Goal: Task Accomplishment & Management: Use online tool/utility

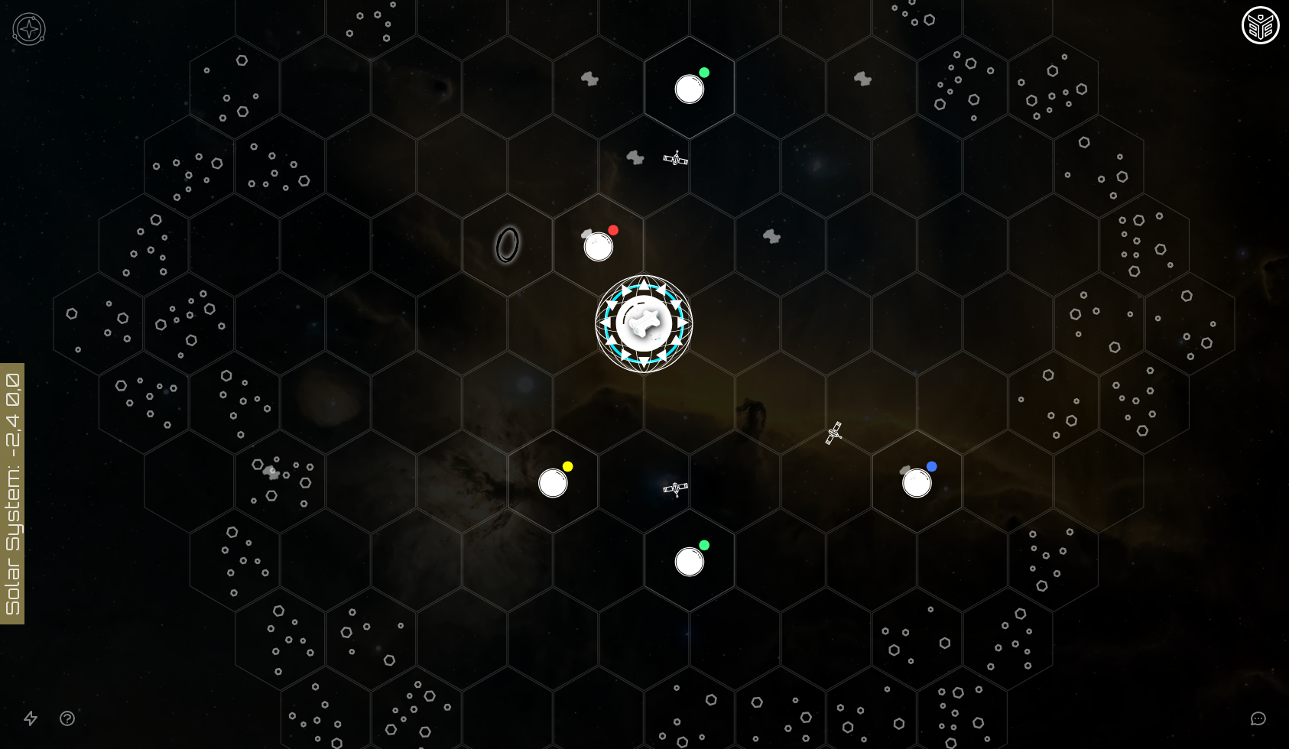
scroll to position [263, 0]
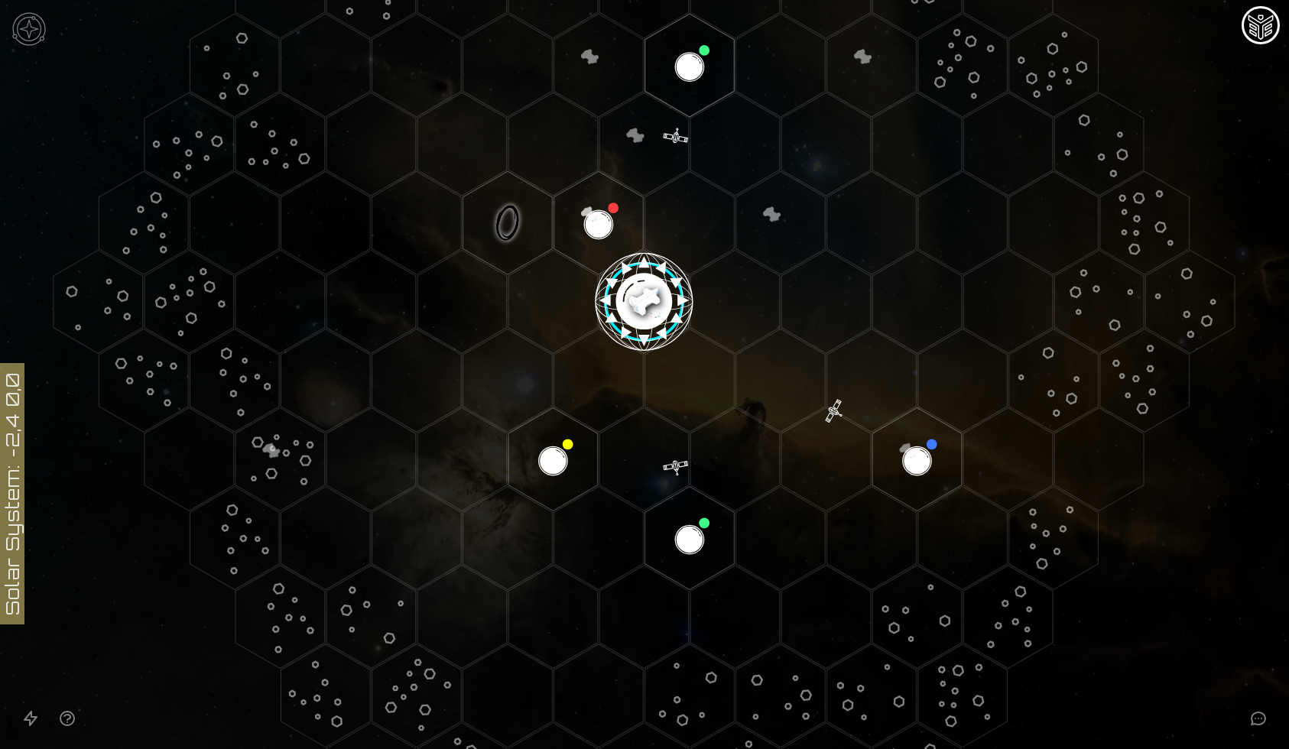
click at [27, 17] on img at bounding box center [29, 29] width 46 height 46
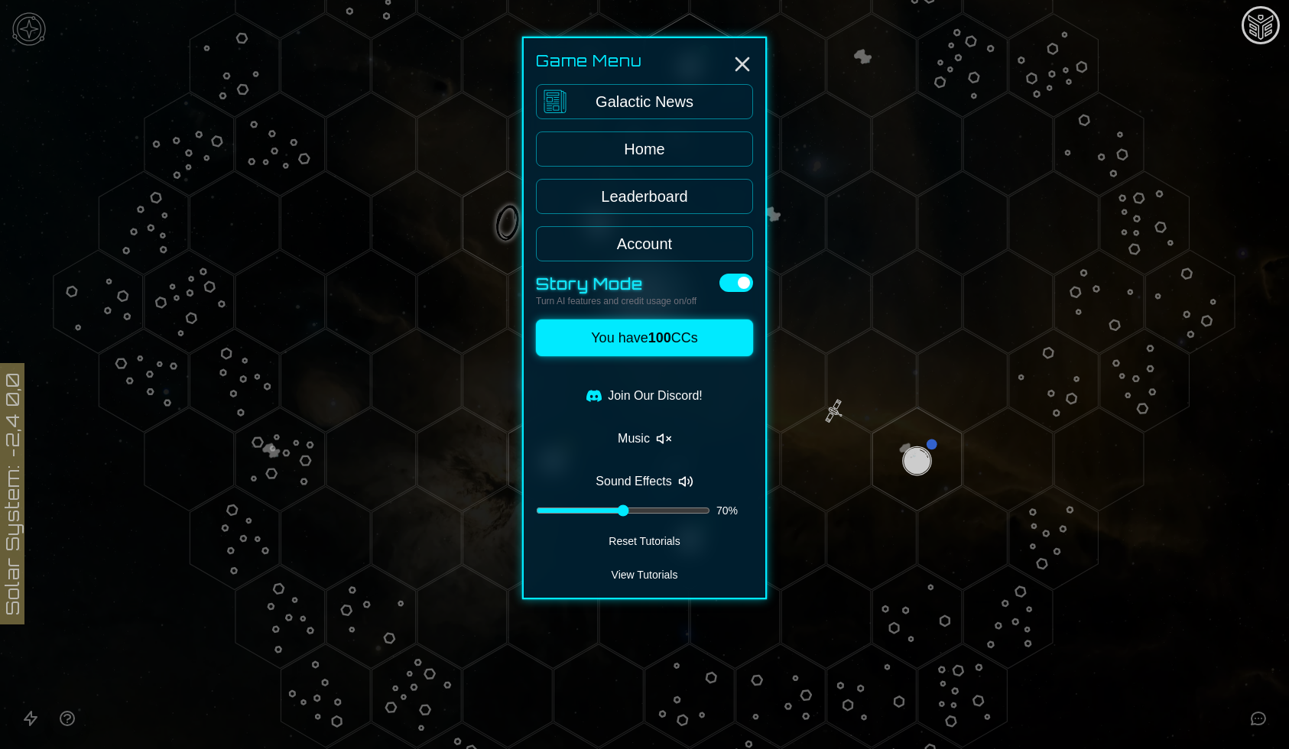
click at [213, 135] on div at bounding box center [644, 374] width 1289 height 749
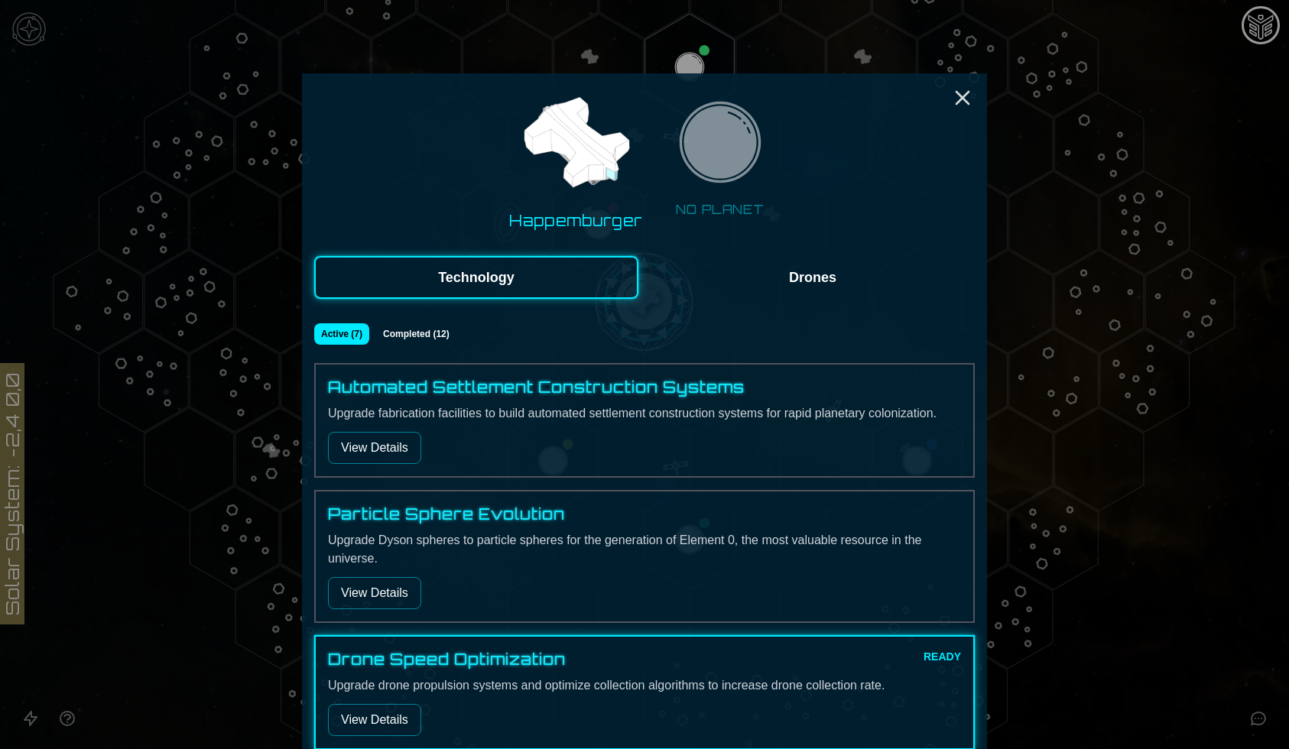
click at [1063, 216] on div at bounding box center [644, 374] width 1289 height 749
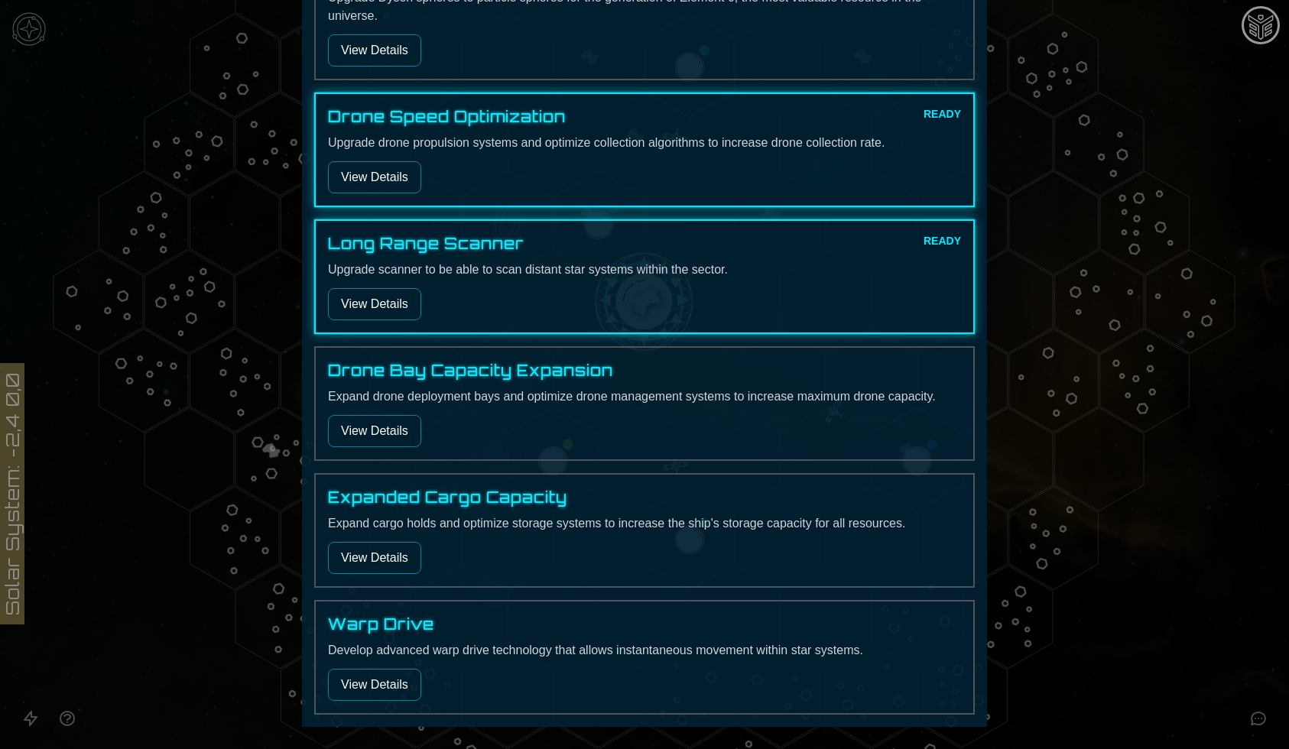
scroll to position [596, 0]
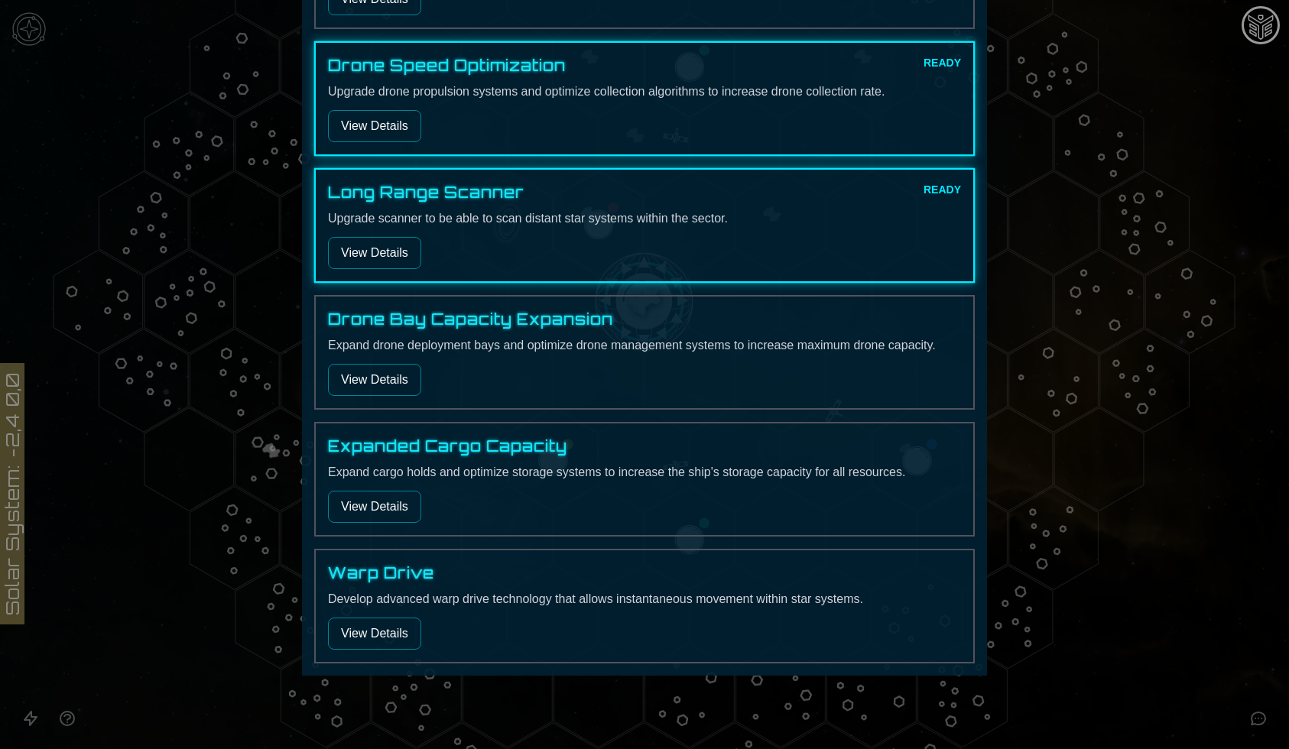
click at [377, 629] on button "View Details" at bounding box center [374, 634] width 93 height 32
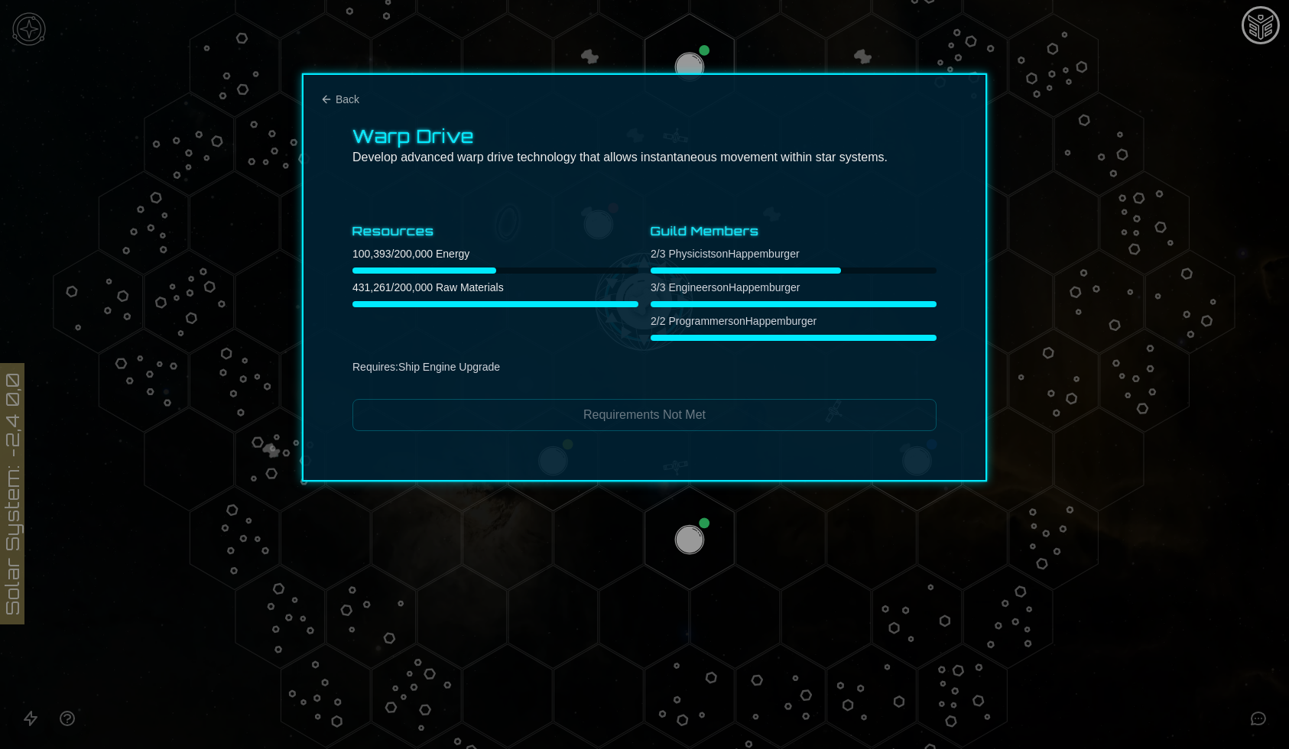
scroll to position [0, 0]
click at [398, 572] on div at bounding box center [644, 374] width 1289 height 749
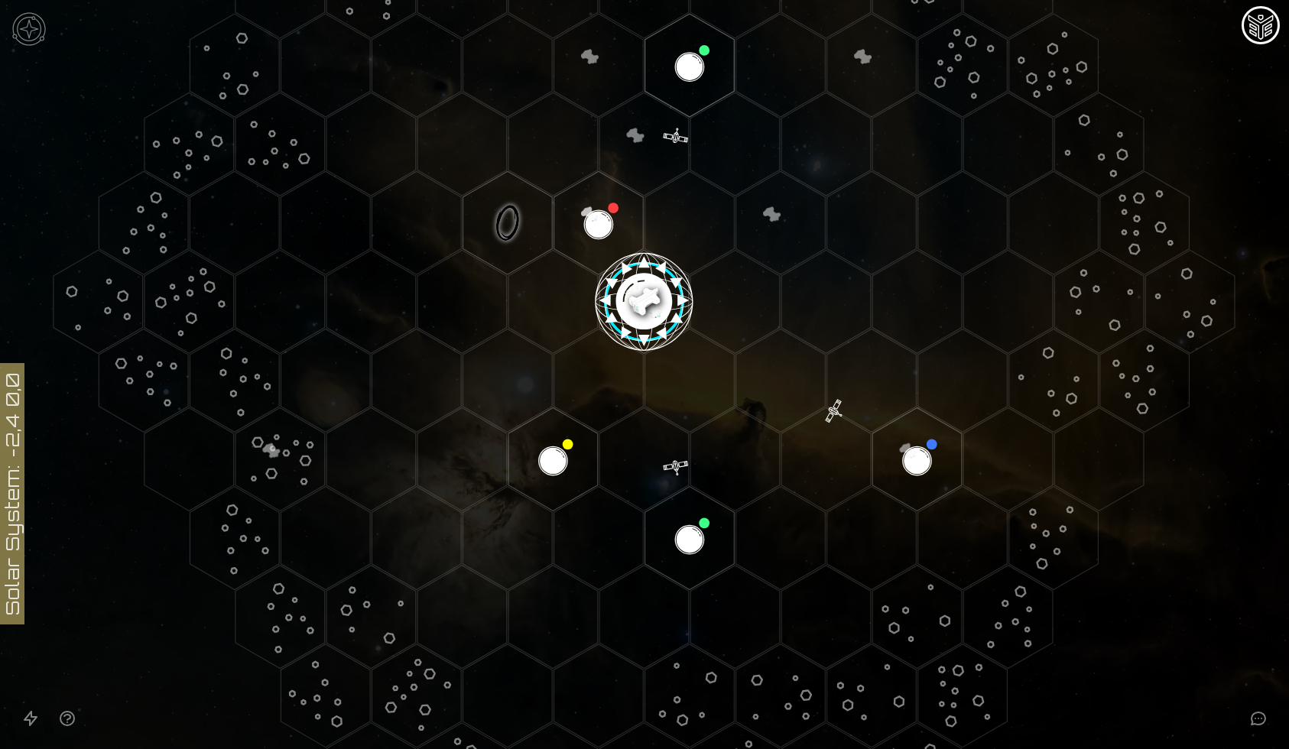
click at [550, 463] on polygon "Hex at coordinates -2,2, clickable" at bounding box center [552, 458] width 89 height 103
click at [550, 463] on image at bounding box center [553, 459] width 105 height 105
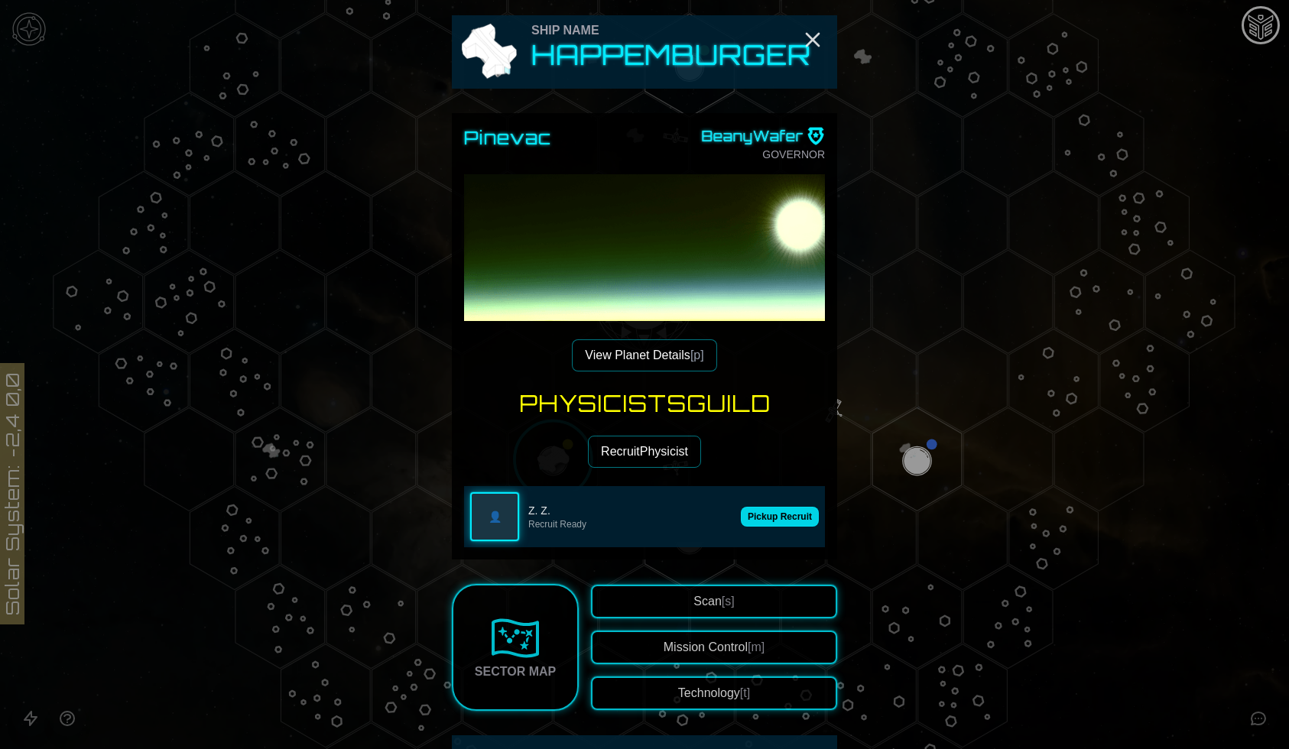
click at [773, 516] on button "Pickup Recruit" at bounding box center [780, 517] width 78 height 20
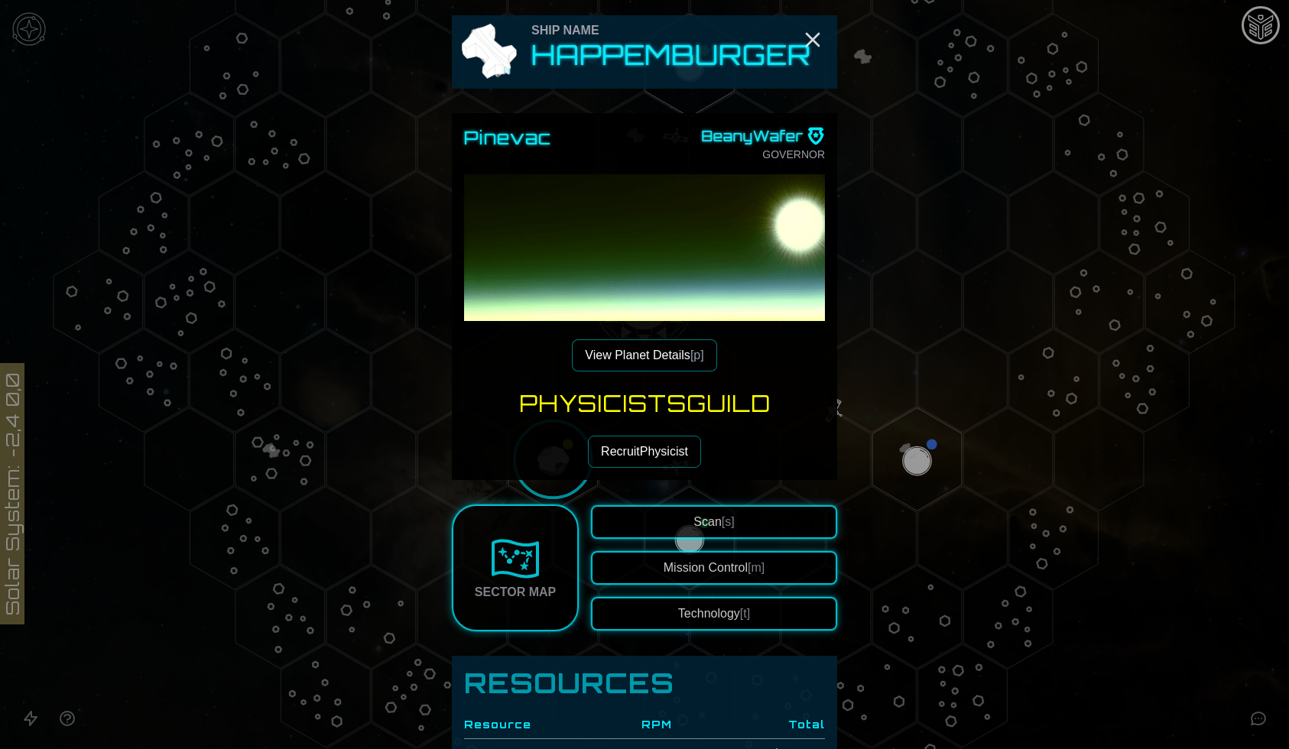
click at [742, 605] on button "Technology [t]" at bounding box center [714, 614] width 246 height 34
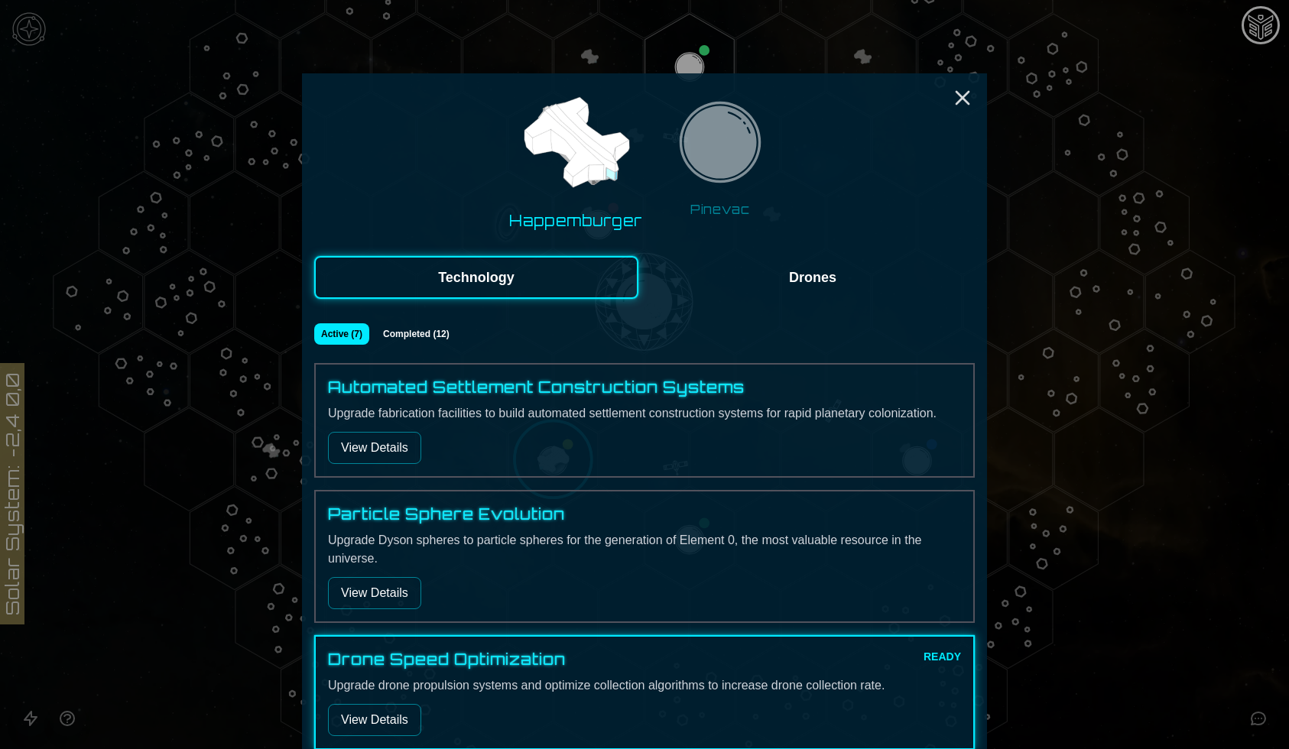
scroll to position [596, 0]
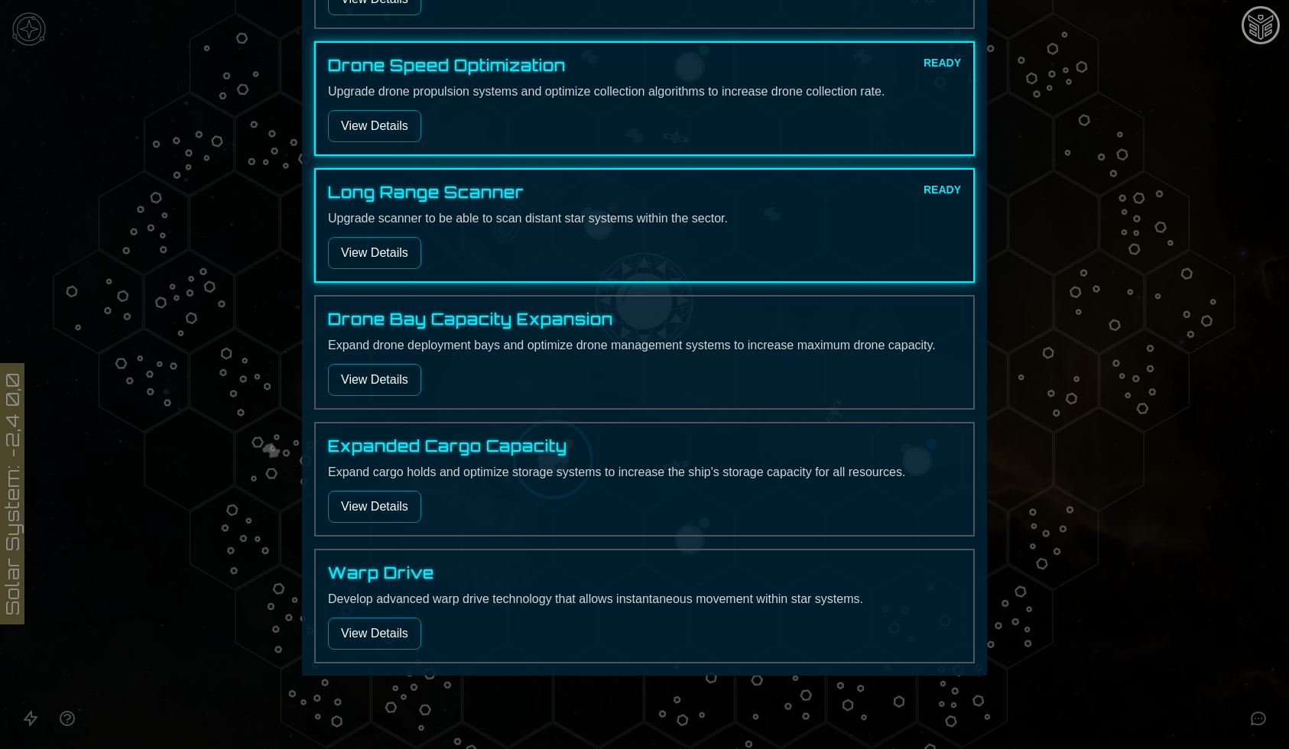
click at [1051, 349] on div at bounding box center [644, 374] width 1289 height 749
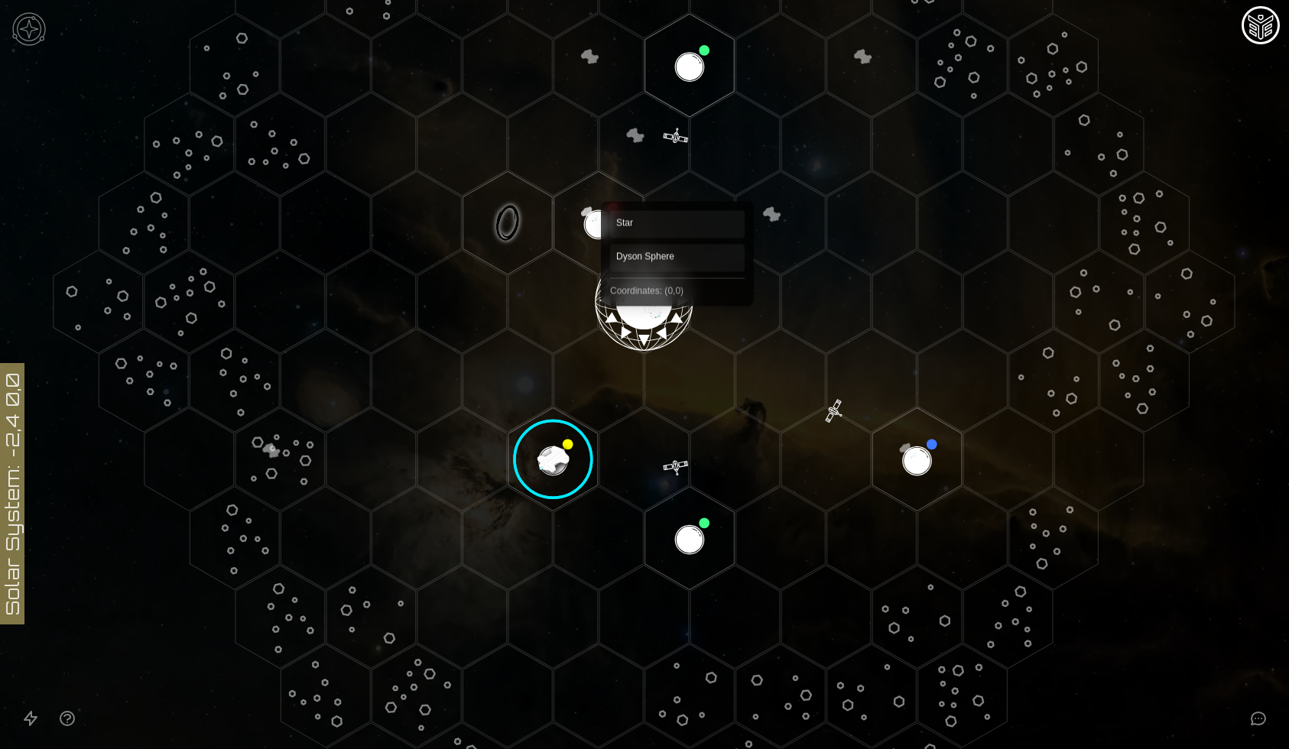
click at [659, 303] on polygon "Hex at coordinates 0,0, clickable" at bounding box center [643, 301] width 89 height 103
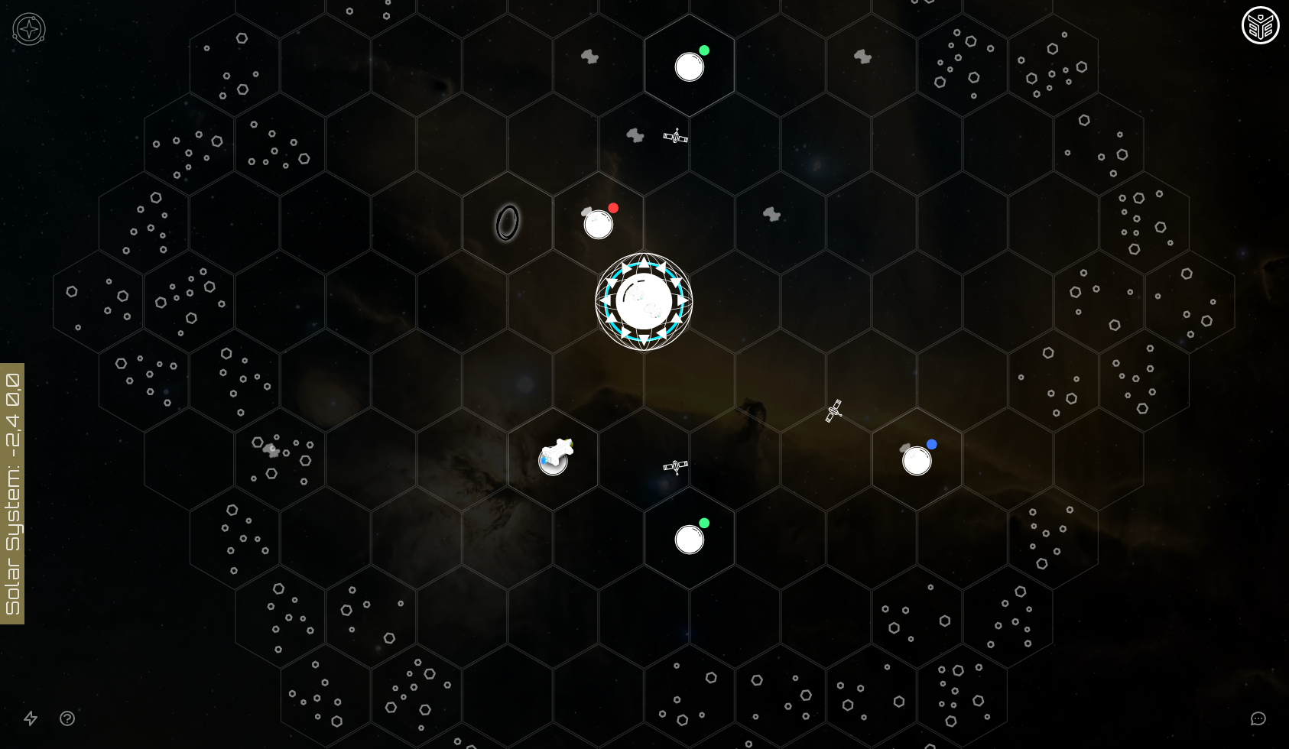
click at [659, 303] on image at bounding box center [644, 301] width 105 height 105
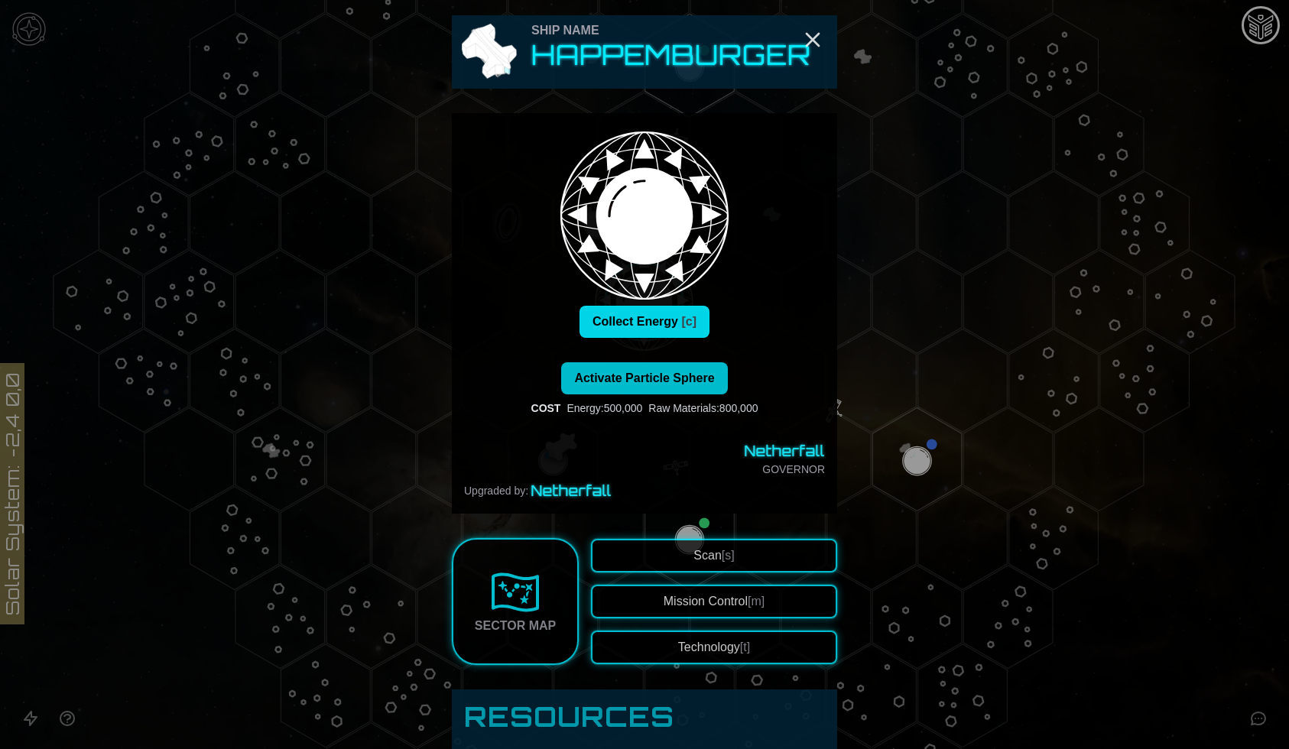
click at [656, 317] on button "Collect Energy [c]" at bounding box center [644, 322] width 130 height 32
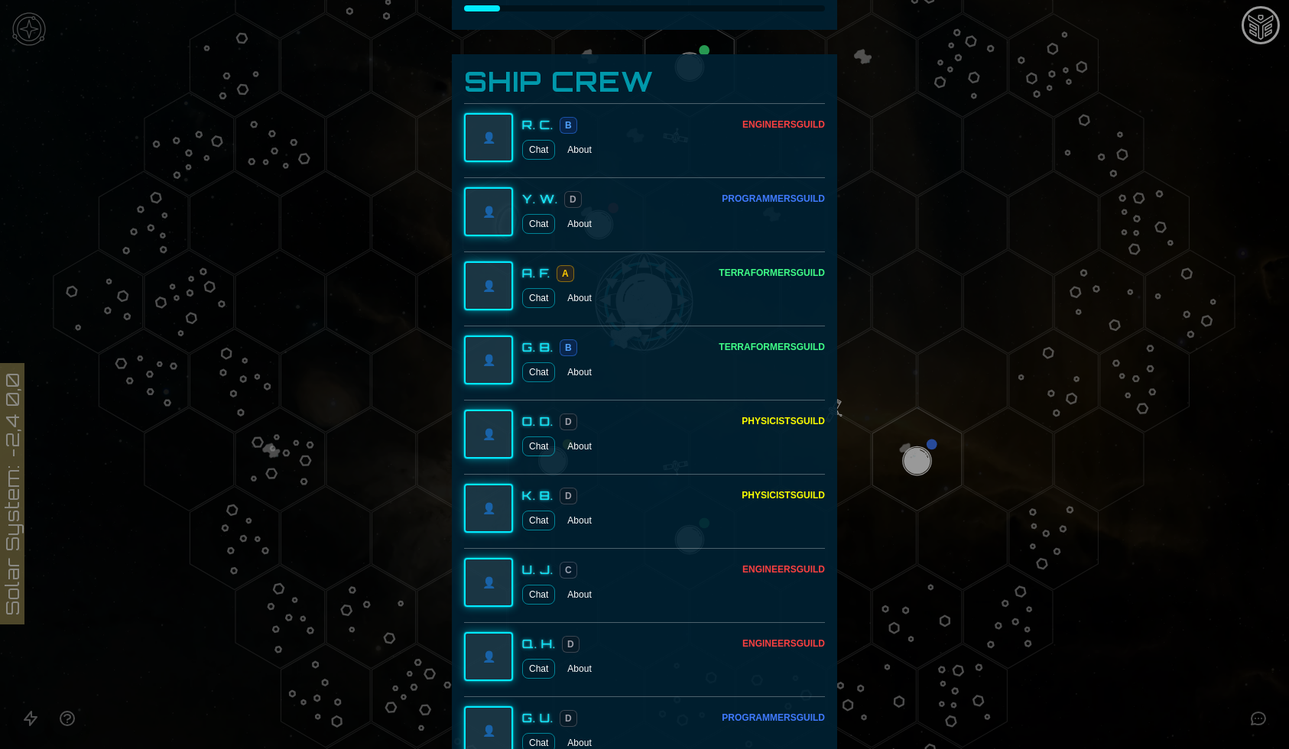
scroll to position [1060, 0]
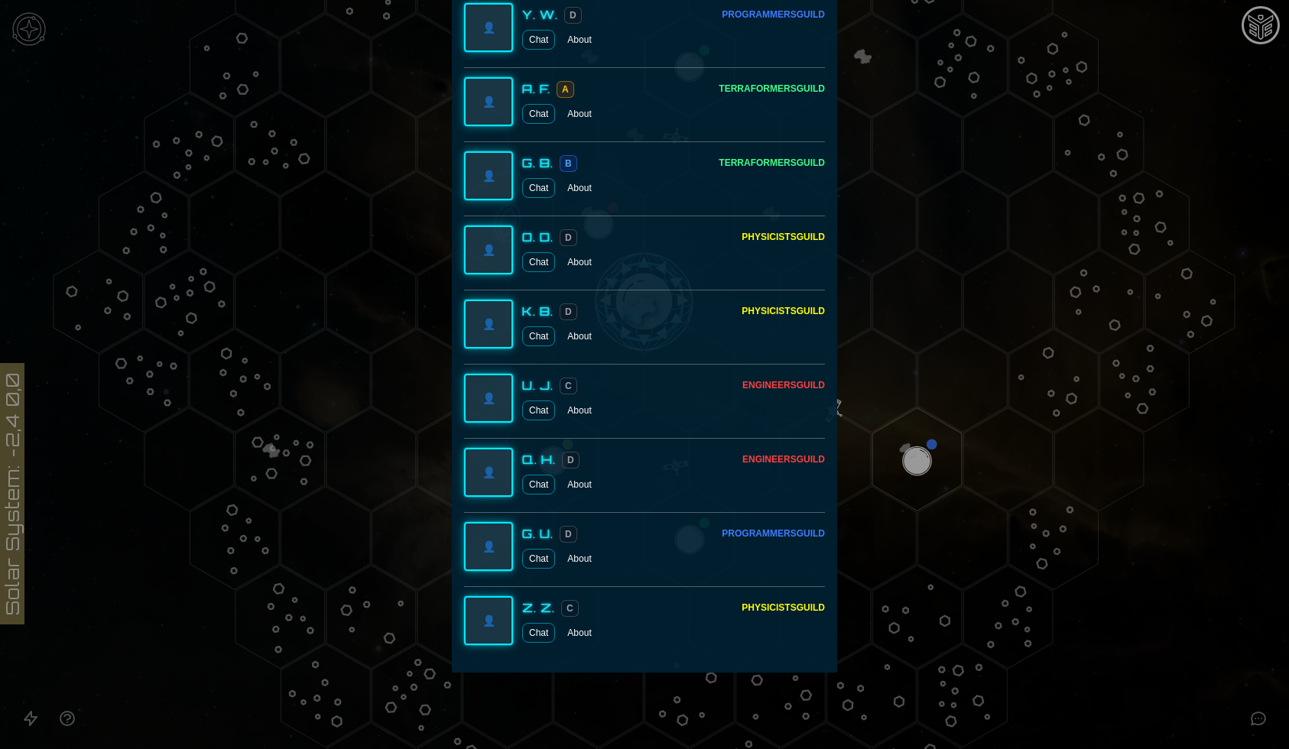
click at [857, 211] on div at bounding box center [644, 374] width 1289 height 749
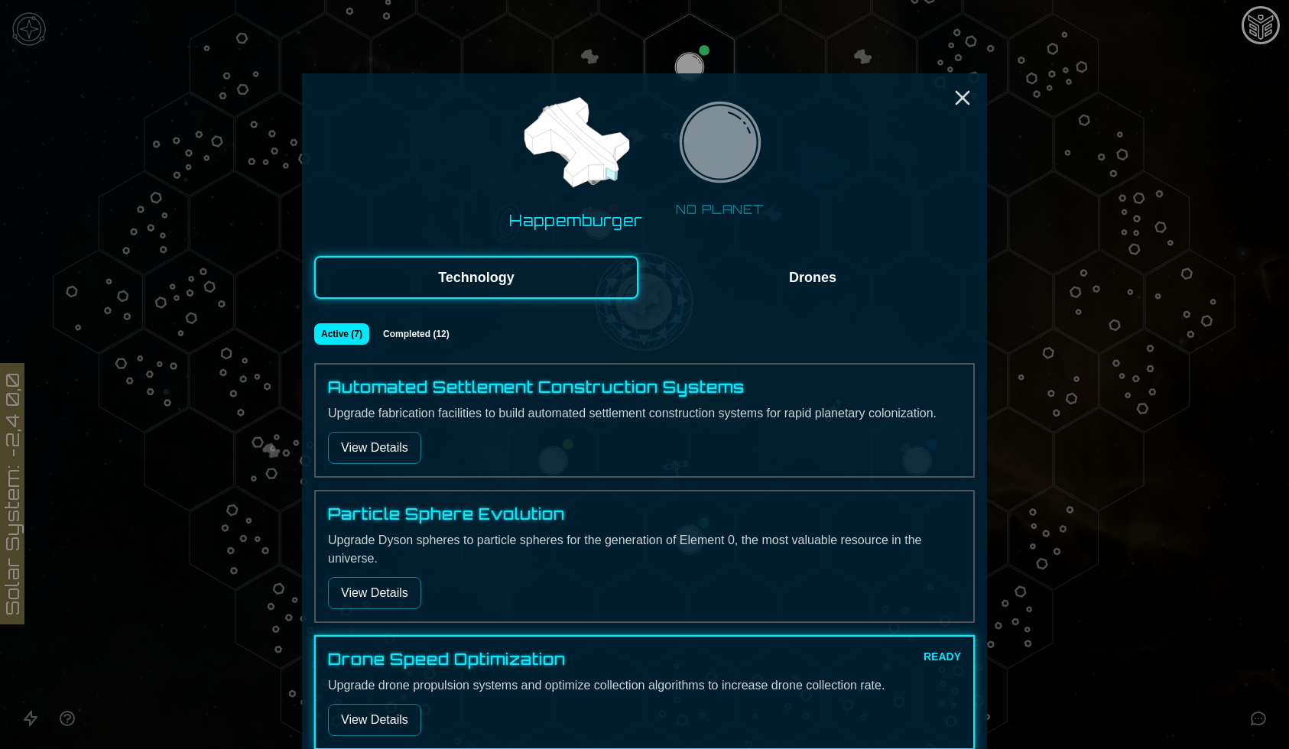
scroll to position [596, 0]
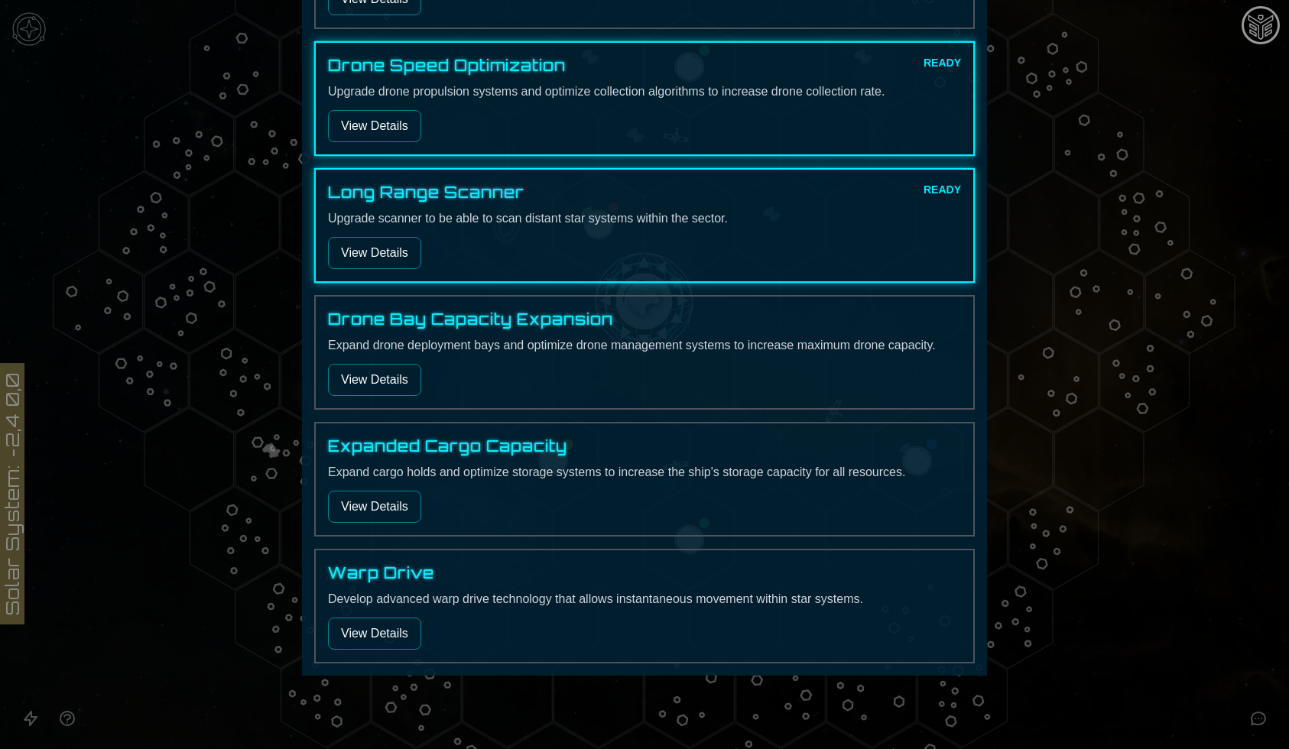
click at [401, 632] on button "View Details" at bounding box center [374, 634] width 93 height 32
